Goal: Navigation & Orientation: Find specific page/section

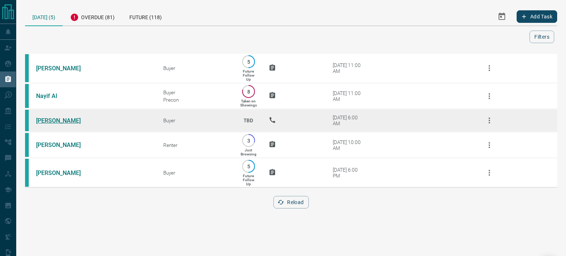
click at [70, 124] on link "[PERSON_NAME]" at bounding box center [63, 120] width 55 height 7
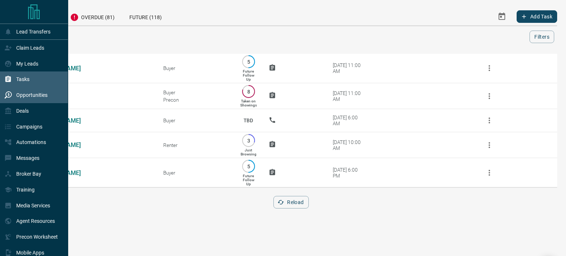
click at [25, 101] on div "Opportunities" at bounding box center [25, 95] width 43 height 12
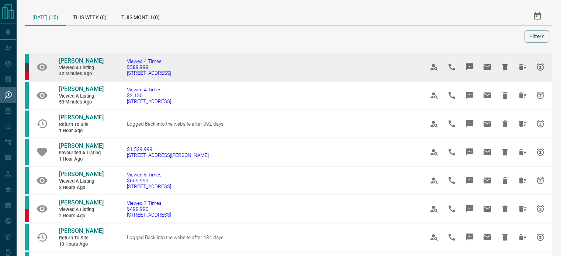
click at [73, 64] on span "[PERSON_NAME]" at bounding box center [81, 60] width 45 height 7
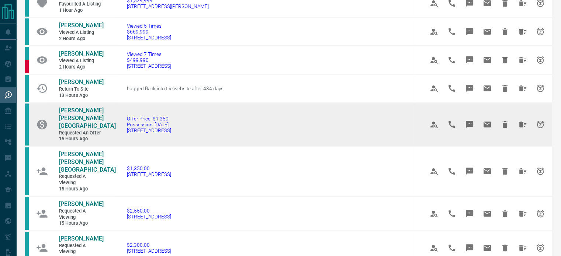
scroll to position [150, 0]
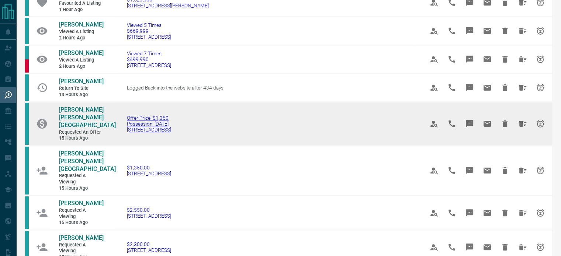
click at [139, 129] on span "[STREET_ADDRESS]" at bounding box center [149, 130] width 44 height 6
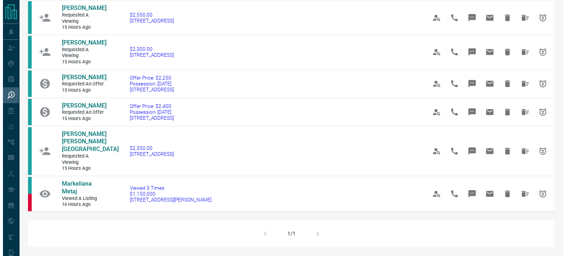
scroll to position [0, 0]
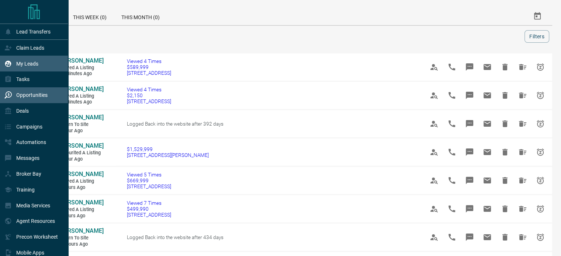
click at [40, 61] on div "My Leads" at bounding box center [34, 64] width 68 height 16
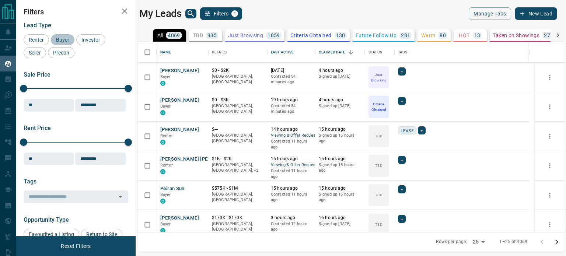
click at [65, 41] on span "Buyer" at bounding box center [62, 40] width 18 height 6
click at [96, 37] on span "Investor" at bounding box center [91, 40] width 24 height 6
click at [38, 56] on div "Seller" at bounding box center [35, 52] width 22 height 11
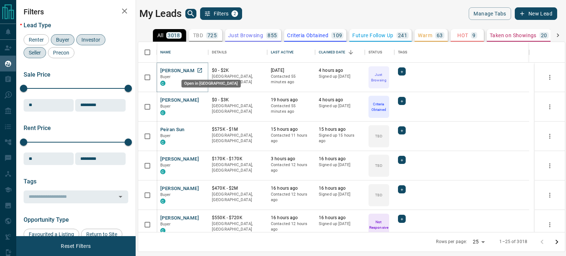
click at [201, 69] on icon "Open in New Tab" at bounding box center [200, 70] width 6 height 6
click at [201, 100] on icon "Open in New Tab" at bounding box center [200, 100] width 6 height 6
click at [200, 129] on icon "Open in New Tab" at bounding box center [200, 129] width 6 height 6
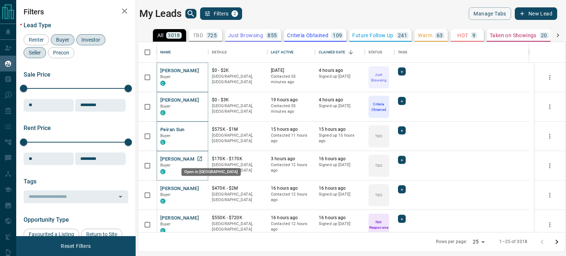
click at [199, 157] on icon "Open in New Tab" at bounding box center [200, 159] width 6 height 6
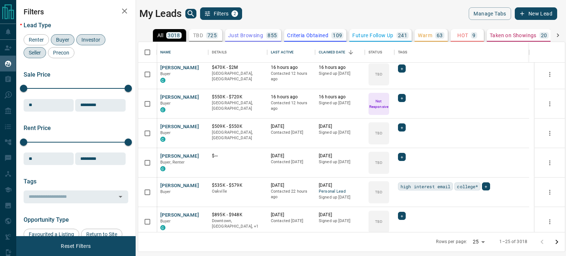
scroll to position [122, 0]
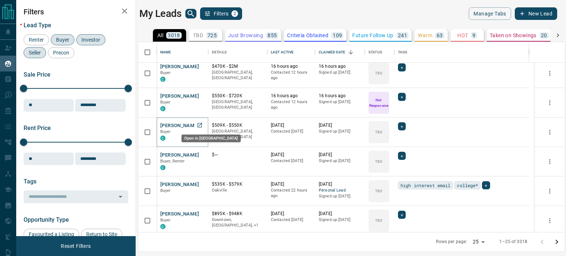
click at [200, 123] on icon "Open in New Tab" at bounding box center [200, 125] width 6 height 6
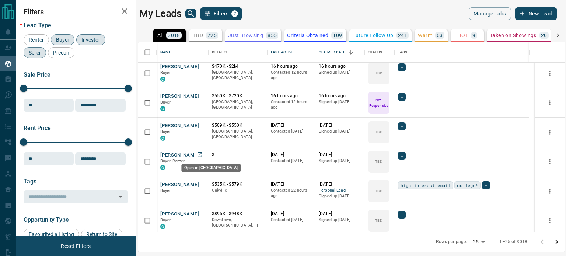
click at [200, 156] on icon "Open in New Tab" at bounding box center [200, 155] width 4 height 4
click at [203, 213] on link "Open in New Tab" at bounding box center [200, 214] width 10 height 10
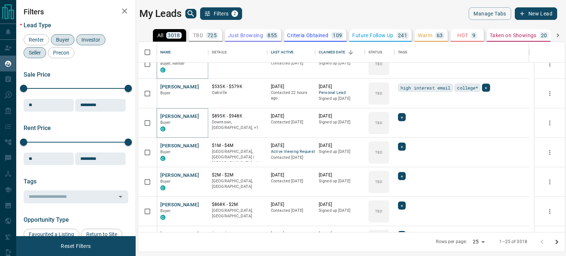
scroll to position [220, 0]
click at [202, 143] on icon "Open in New Tab" at bounding box center [200, 145] width 4 height 4
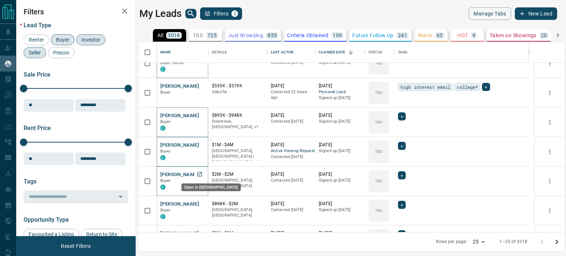
click at [198, 173] on icon "Open in New Tab" at bounding box center [200, 174] width 6 height 6
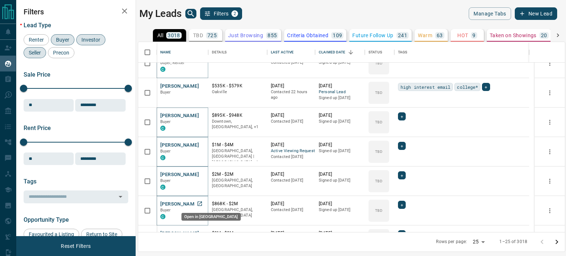
click at [201, 205] on icon "Open in New Tab" at bounding box center [200, 204] width 6 height 6
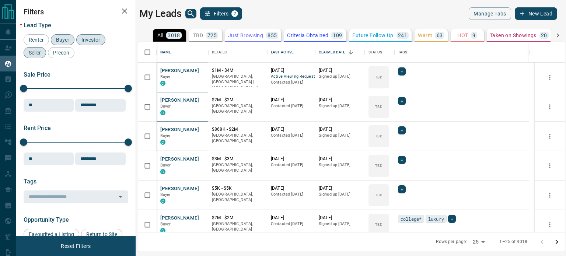
scroll to position [306, 0]
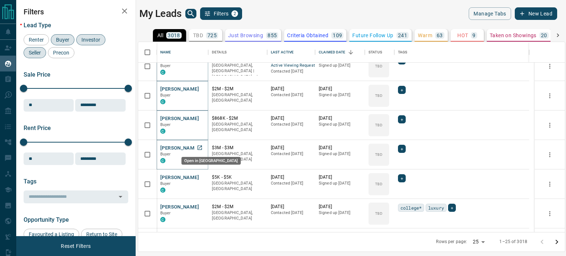
click at [199, 149] on icon "Open in New Tab" at bounding box center [200, 148] width 6 height 6
drag, startPoint x: 204, startPoint y: 176, endPoint x: 200, endPoint y: 173, distance: 5.0
click at [200, 173] on link "Open in New Tab" at bounding box center [200, 178] width 10 height 10
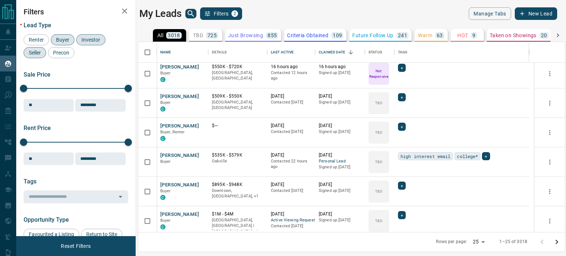
scroll to position [0, 0]
